Goal: Information Seeking & Learning: Learn about a topic

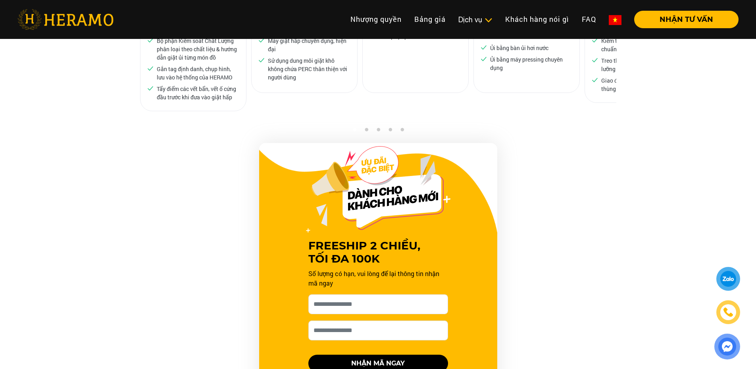
scroll to position [516, 0]
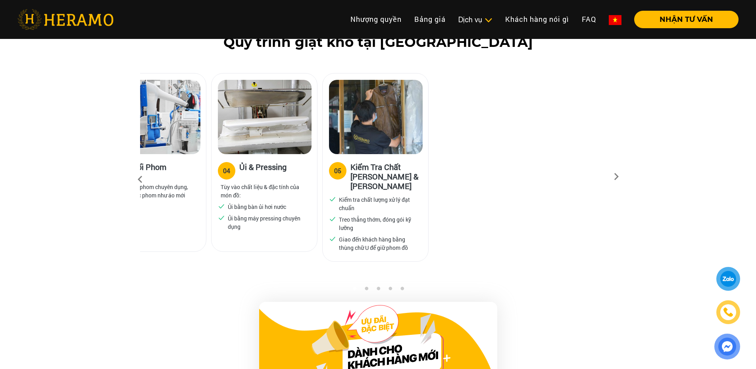
drag, startPoint x: 534, startPoint y: 192, endPoint x: 273, endPoint y: 196, distance: 261.6
click at [273, 202] on ul "Ủi bằng bàn ủi hơi nước Ủi bằng máy pressing chuyên dụng" at bounding box center [264, 216] width 93 height 28
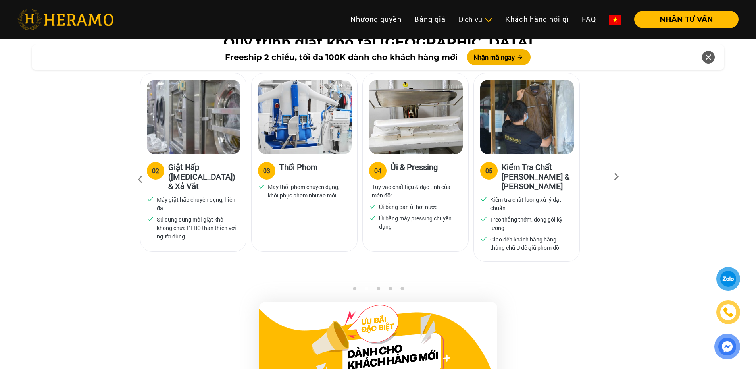
scroll to position [318, 0]
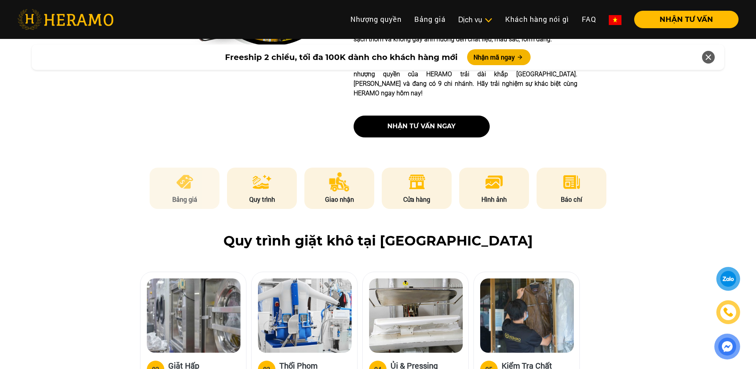
click at [181, 172] on img at bounding box center [184, 181] width 19 height 19
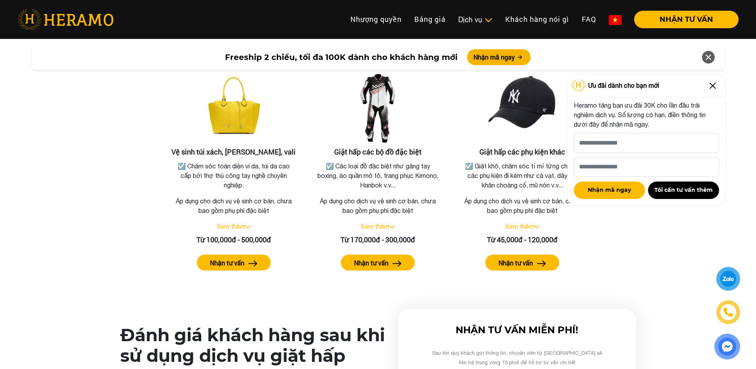
scroll to position [1901, 0]
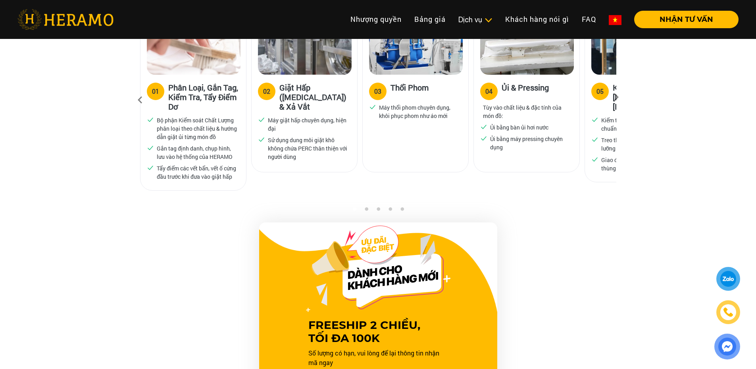
scroll to position [476, 0]
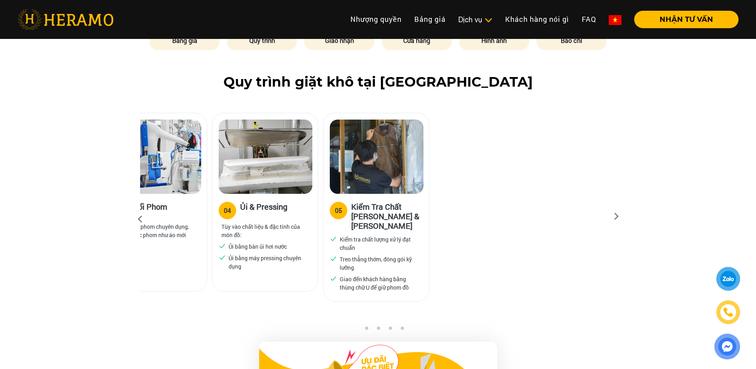
drag, startPoint x: 570, startPoint y: 215, endPoint x: 247, endPoint y: 216, distance: 323.1
click at [247, 222] on p "Tùy vào chất liệu & đặc tính của món đồ:" at bounding box center [265, 230] width 87 height 17
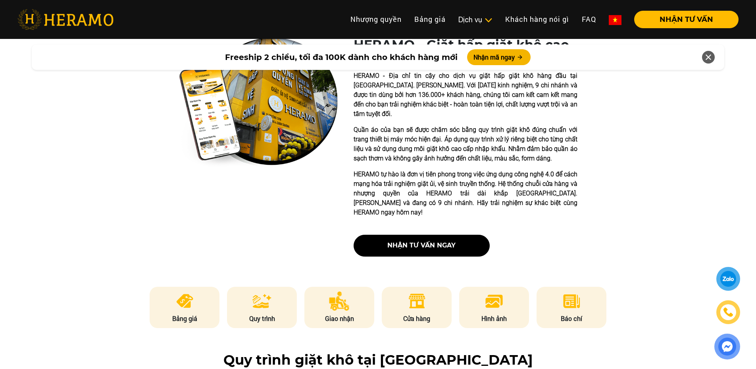
scroll to position [119, 0]
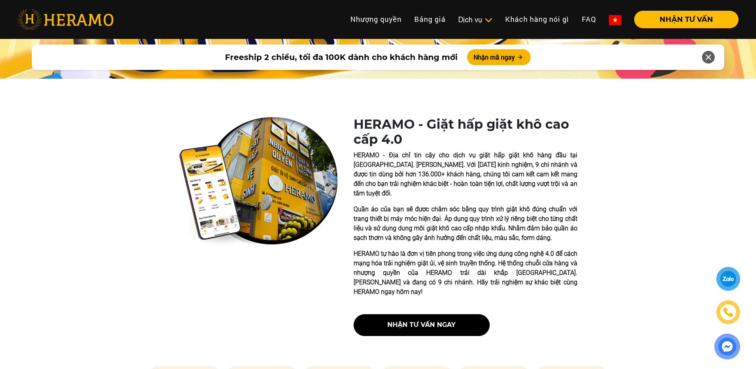
click at [729, 350] on img at bounding box center [727, 346] width 17 height 17
click at [726, 279] on div at bounding box center [728, 278] width 16 height 15
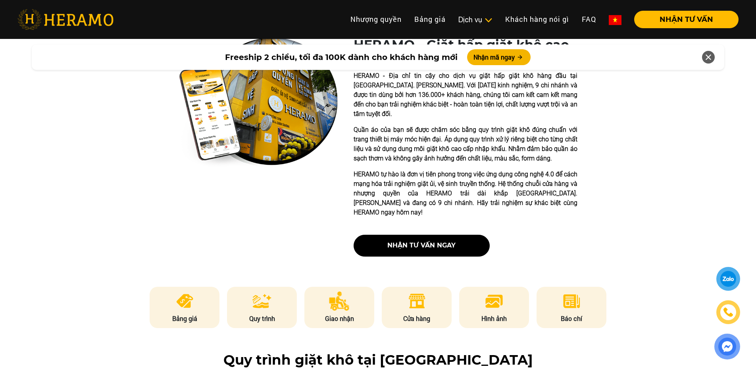
scroll to position [238, 0]
